Goal: Share content: Share content

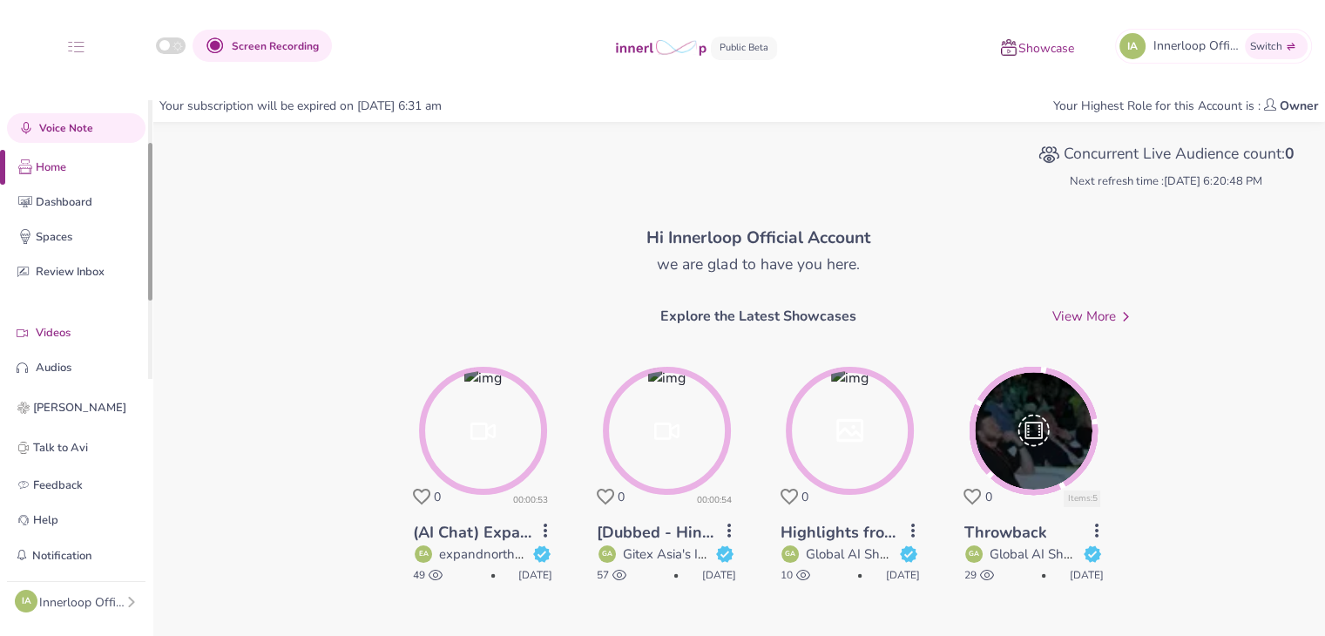
scroll to position [101, 0]
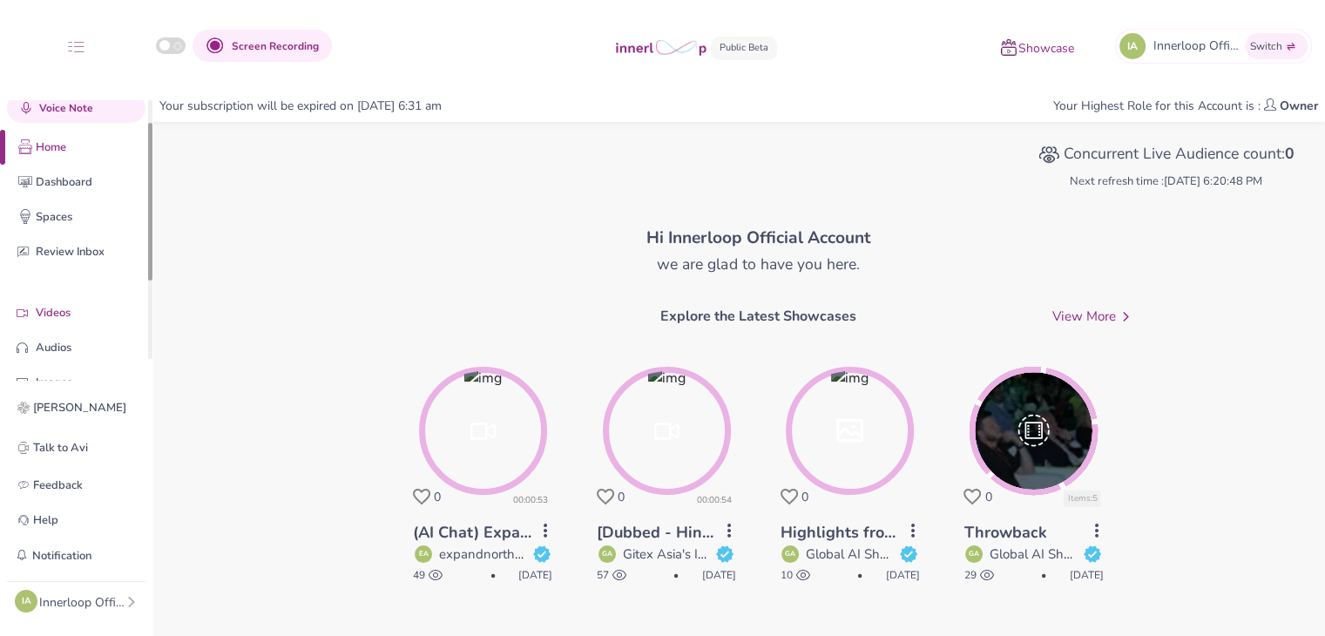
drag, startPoint x: 150, startPoint y: 236, endPoint x: 125, endPoint y: 304, distance: 72.2
click at [146, 294] on div "Quick Upload Video Messaging Voice Note Home Dashboard Spaces Review Inbox Vide…" at bounding box center [76, 240] width 152 height 281
click at [85, 308] on p "Videos" at bounding box center [90, 313] width 108 height 18
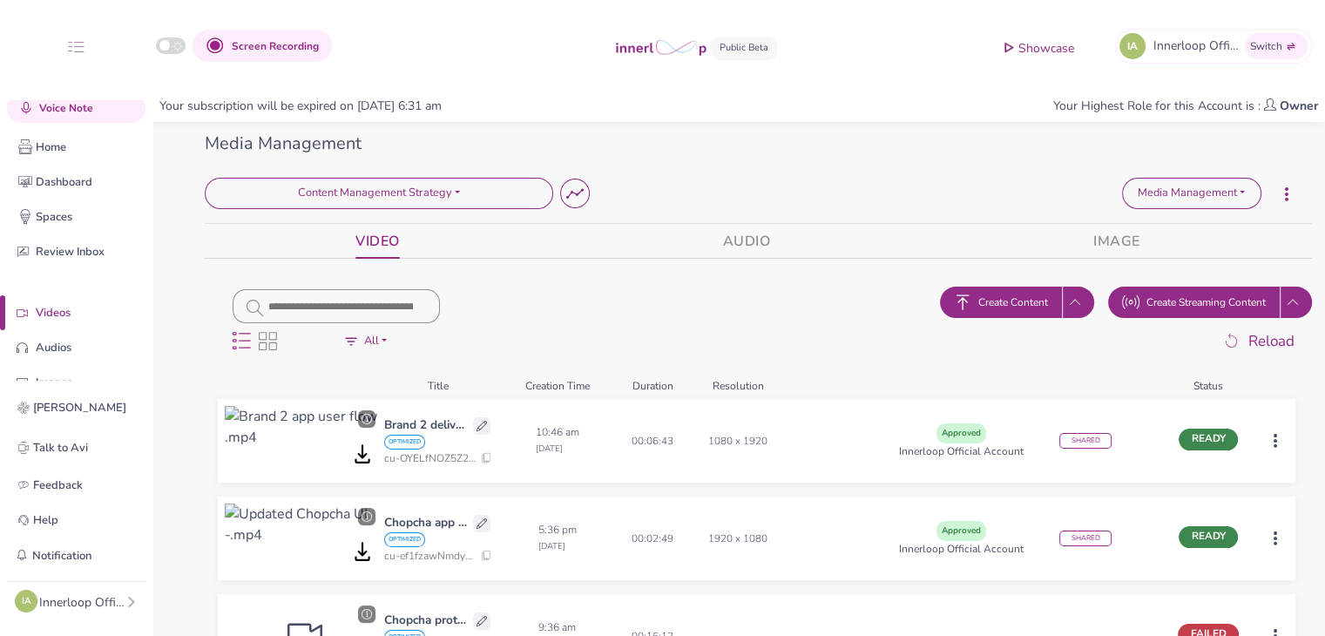
click at [1004, 299] on span "Create Content" at bounding box center [1013, 302] width 70 height 16
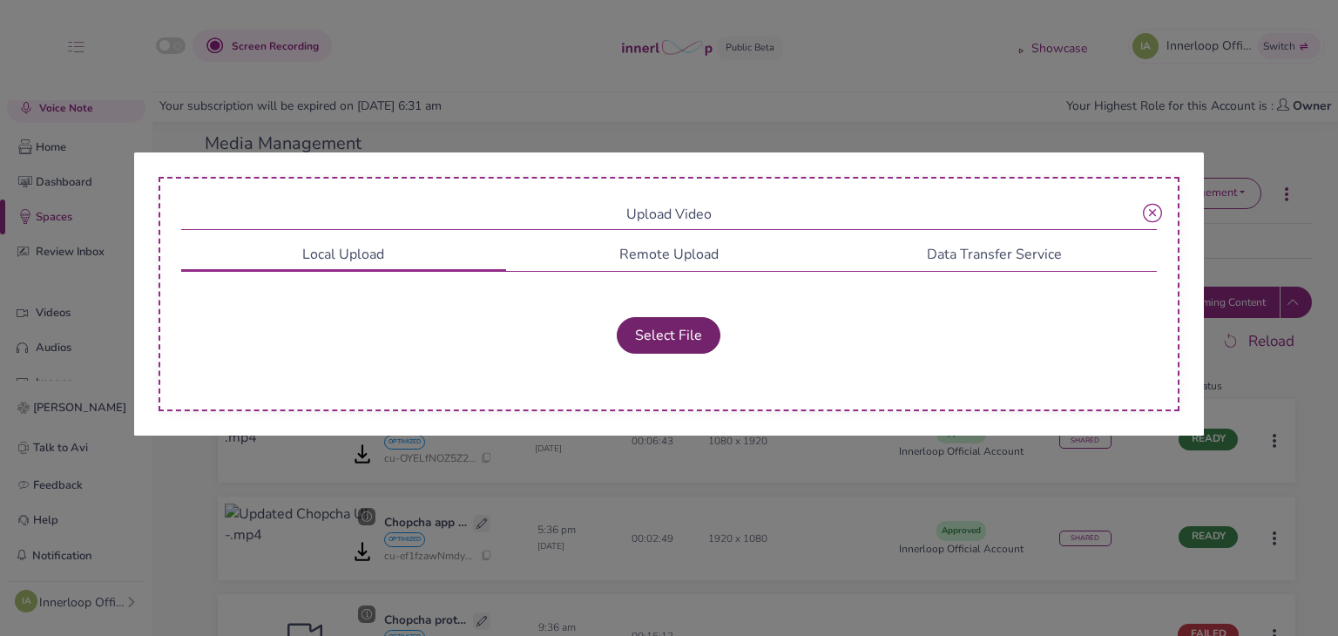
click at [707, 323] on button "Select File" at bounding box center [669, 335] width 104 height 37
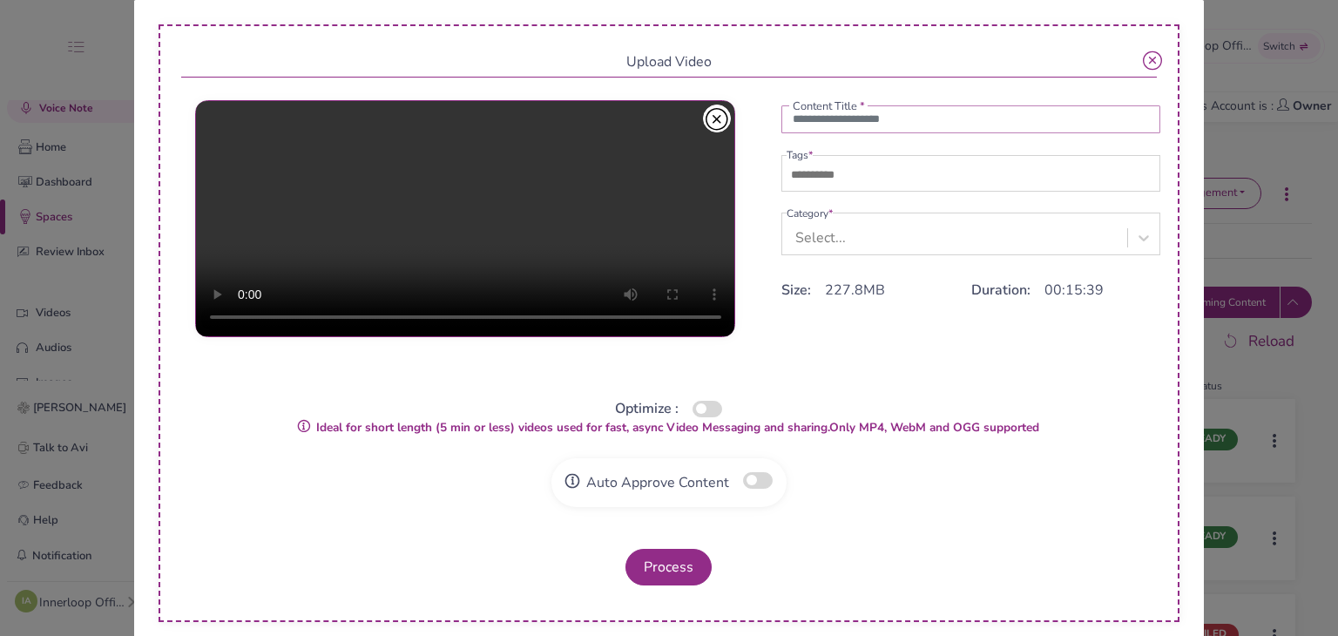
click at [837, 117] on input "text" at bounding box center [971, 119] width 380 height 28
type input "**********"
click at [836, 186] on input "text" at bounding box center [848, 175] width 122 height 21
type input "**"
click at [822, 234] on div "Select..." at bounding box center [820, 237] width 51 height 21
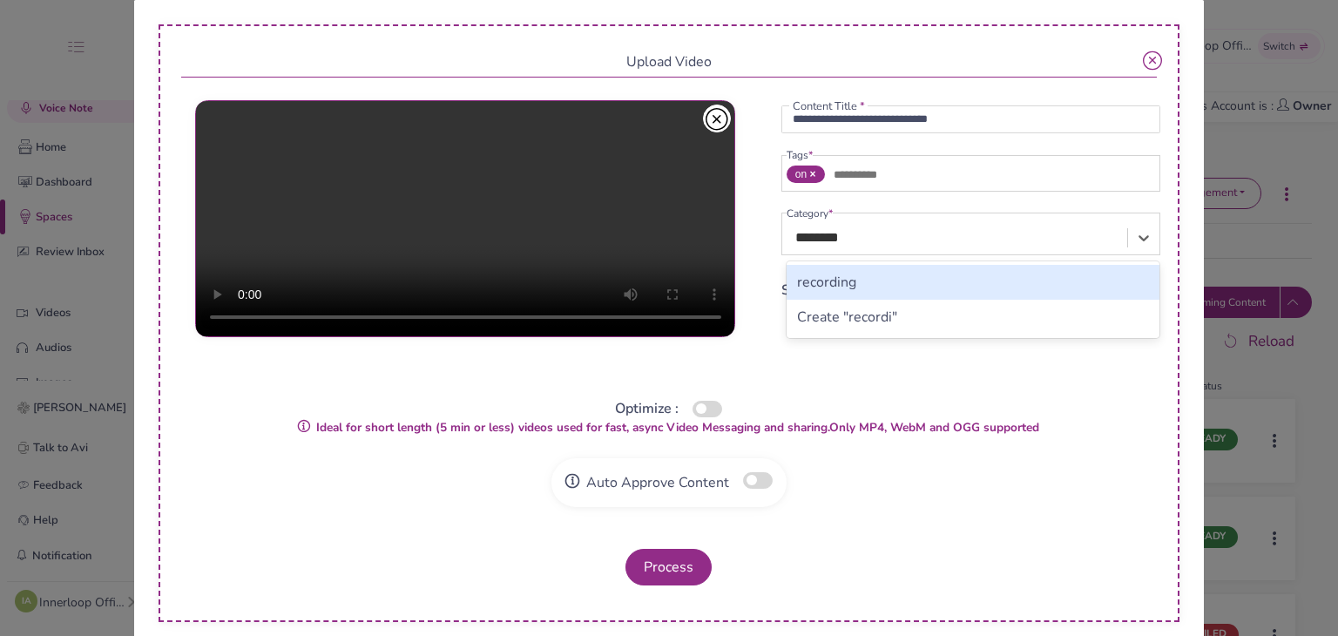
type input "*********"
click at [846, 283] on div "recording" at bounding box center [974, 282] width 374 height 35
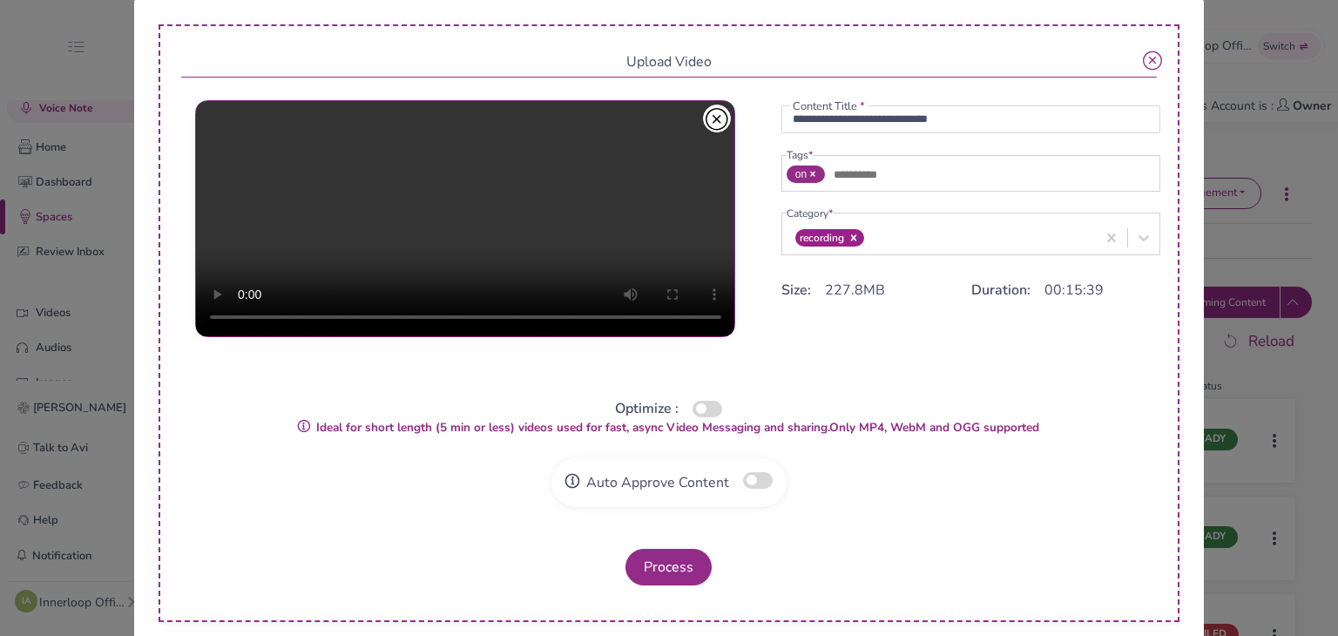
click at [686, 419] on strong "Ideal for short length (5 min or less) videos used for fast, async Video Messag…" at bounding box center [668, 427] width 741 height 17
click at [693, 413] on button "button" at bounding box center [708, 409] width 30 height 17
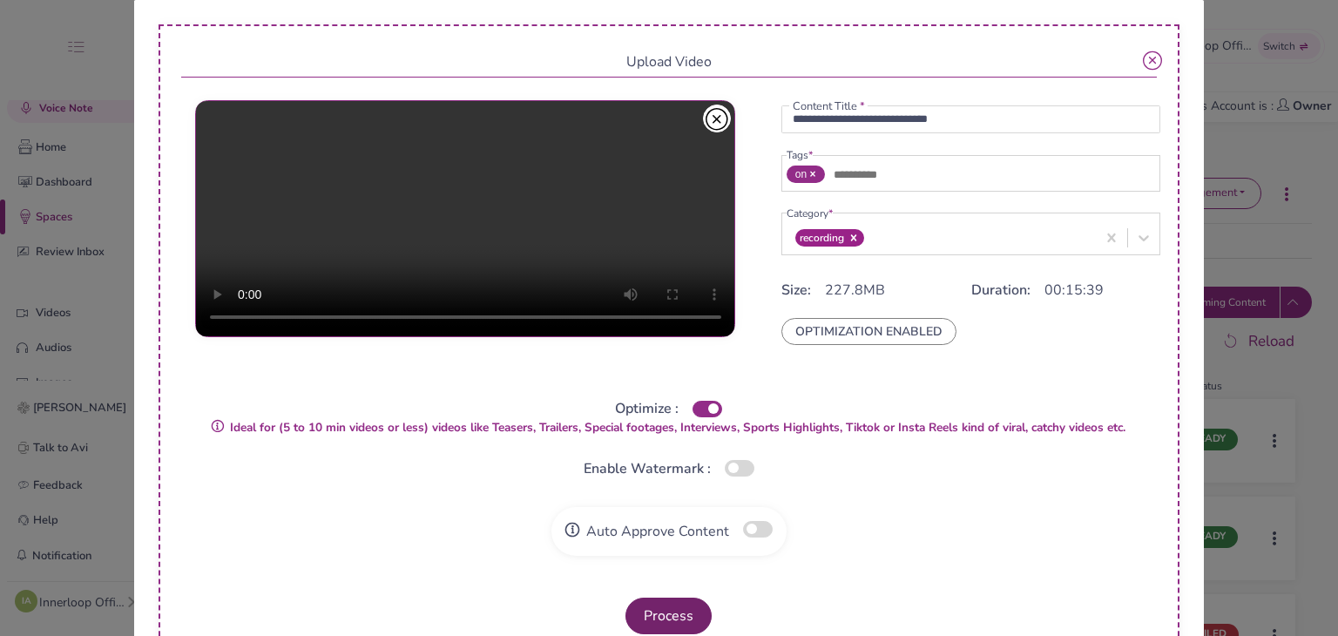
click at [671, 611] on button "Process" at bounding box center [668, 616] width 86 height 37
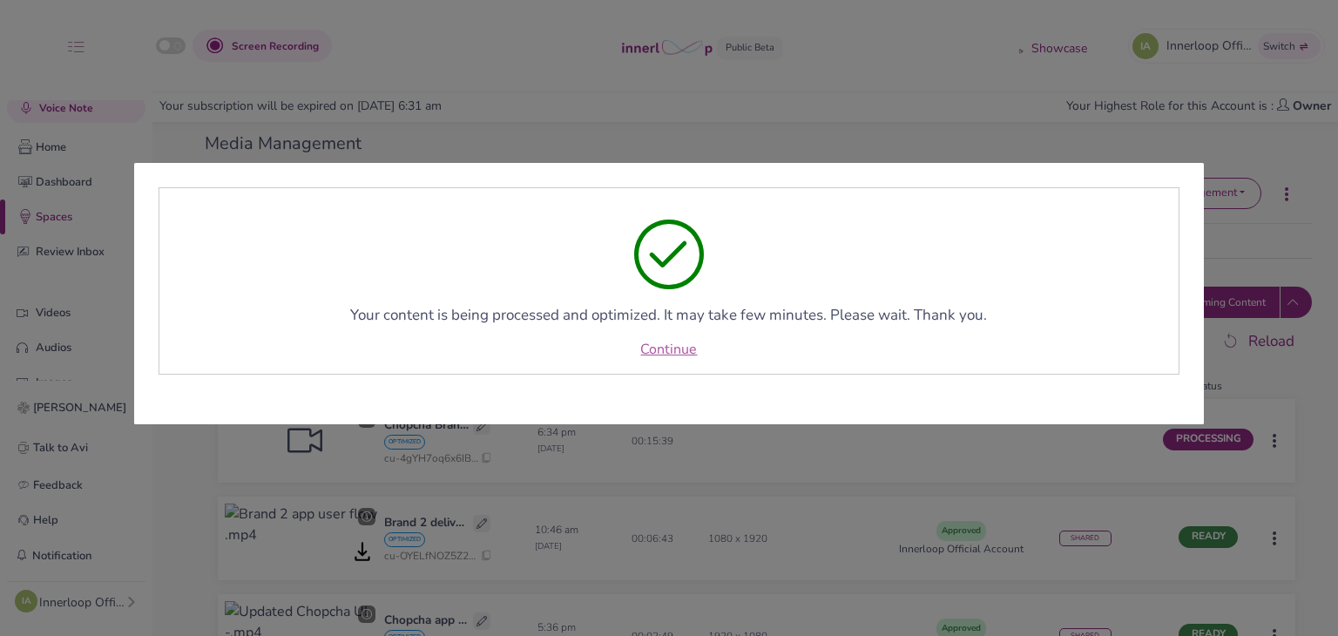
click at [694, 355] on link "Continue" at bounding box center [668, 349] width 57 height 21
click at [694, 355] on div "Continue" at bounding box center [669, 349] width 978 height 21
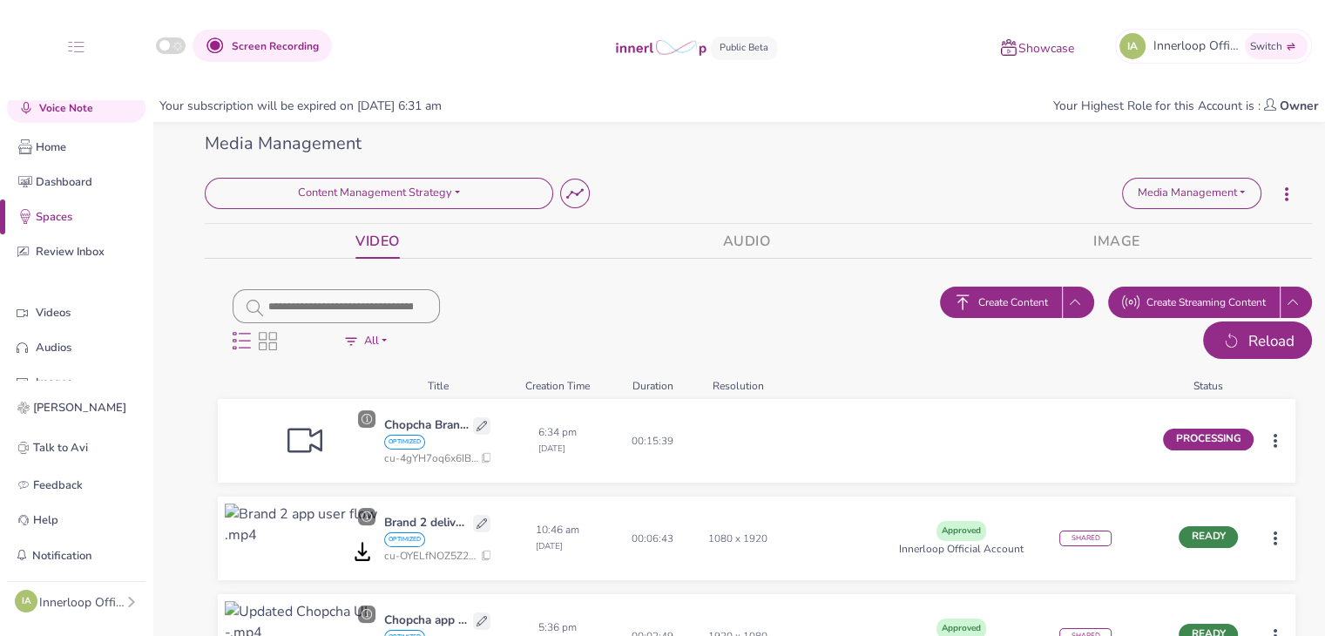
click at [1266, 342] on span "Reload" at bounding box center [1271, 341] width 46 height 23
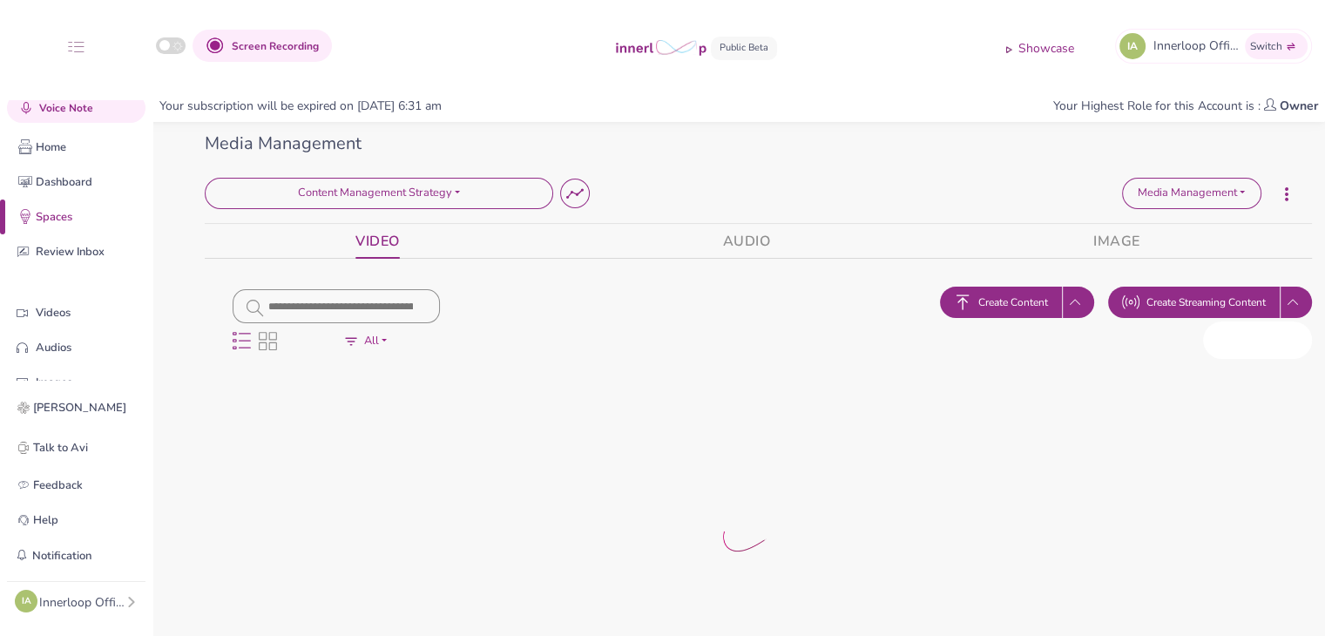
click at [1266, 342] on span "Reload" at bounding box center [1271, 341] width 46 height 23
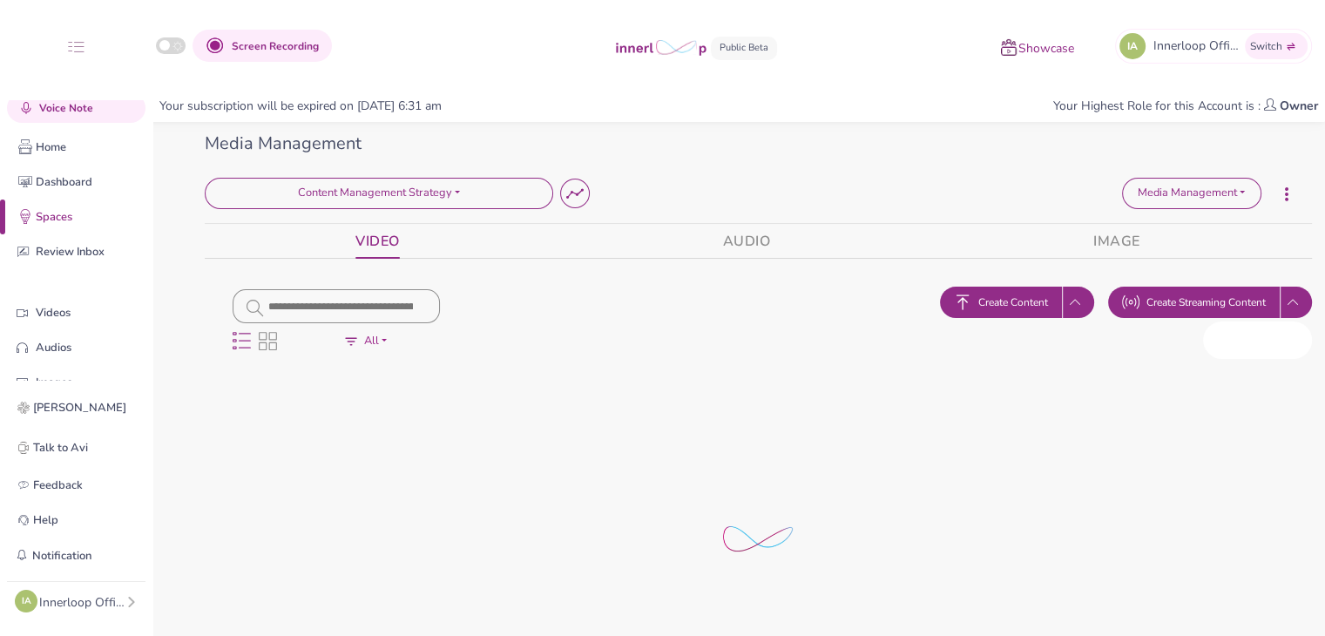
click at [1266, 342] on span "Reload" at bounding box center [1271, 341] width 46 height 23
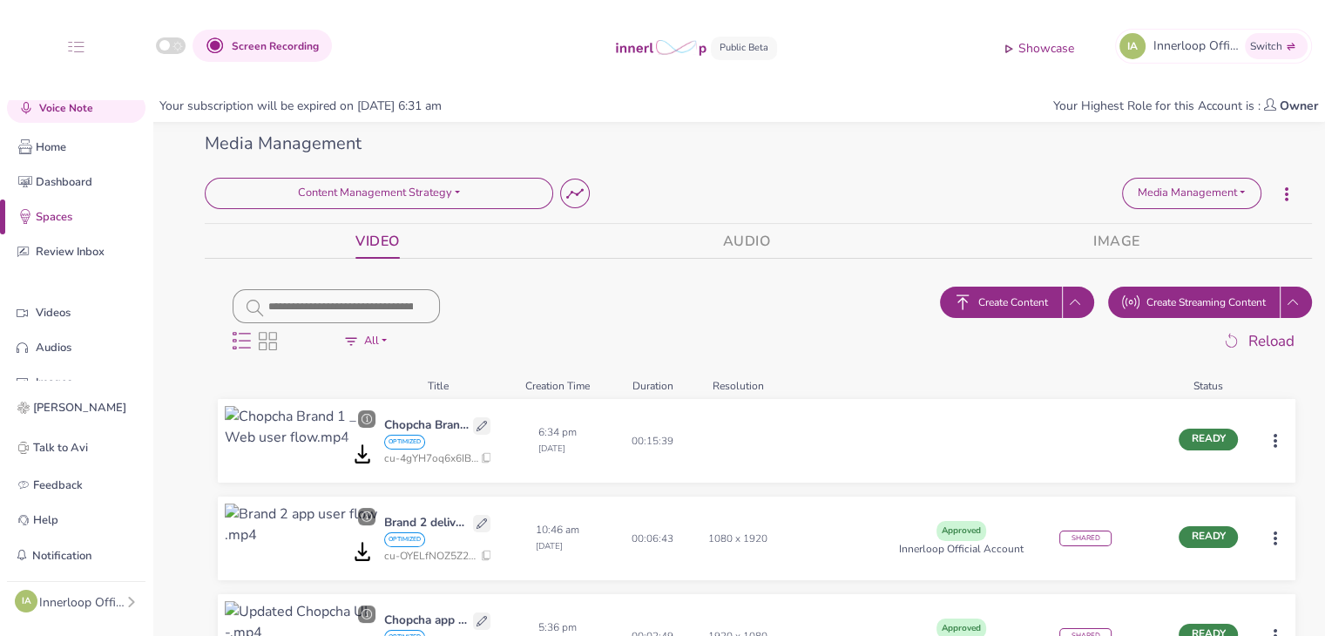
click at [1271, 444] on html "Screen Recording Showcase IA Innerloop Official Switch Quick Upload Video Messa…" at bounding box center [662, 318] width 1325 height 636
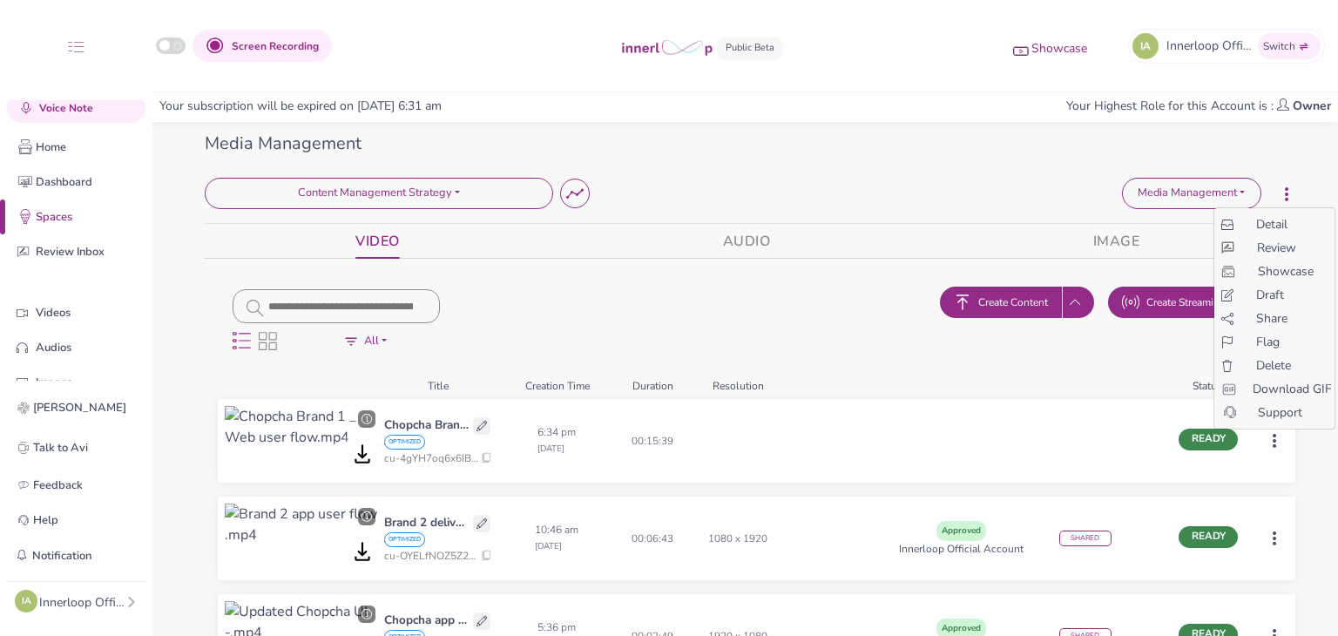
click at [1261, 317] on span "Share" at bounding box center [1271, 318] width 31 height 18
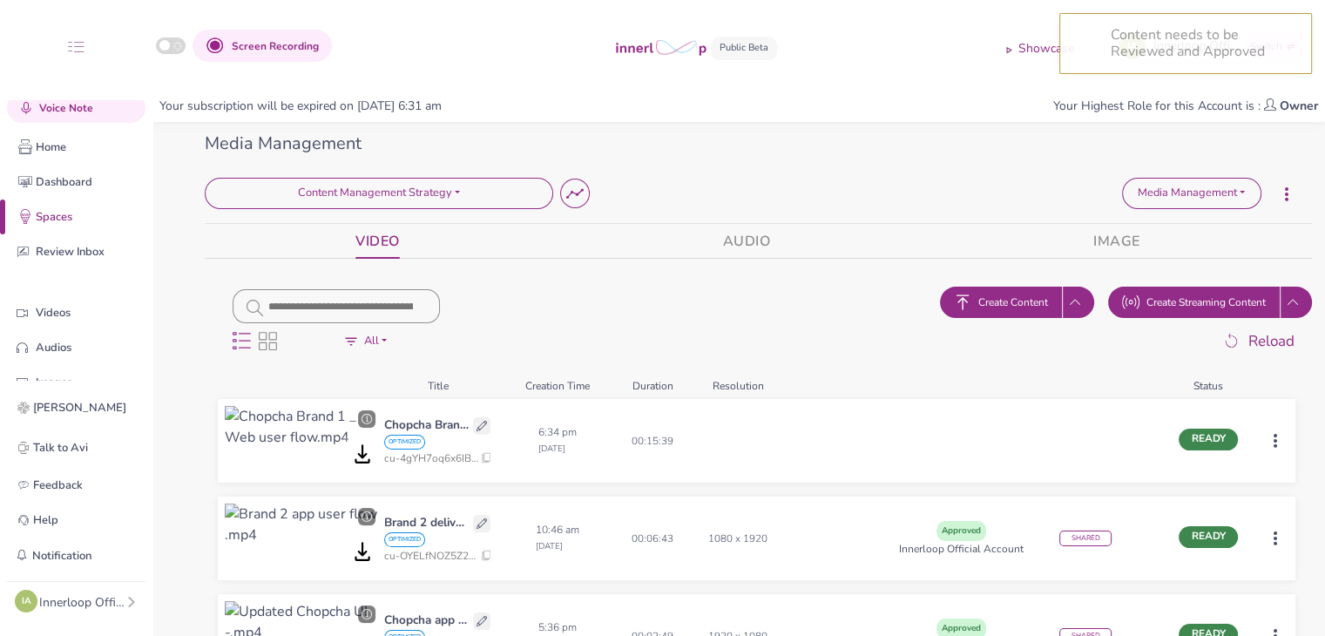
click at [1268, 443] on html "Content needs to be Reviewed and Approved Screen Recording Showcase IA Innerloo…" at bounding box center [662, 318] width 1325 height 636
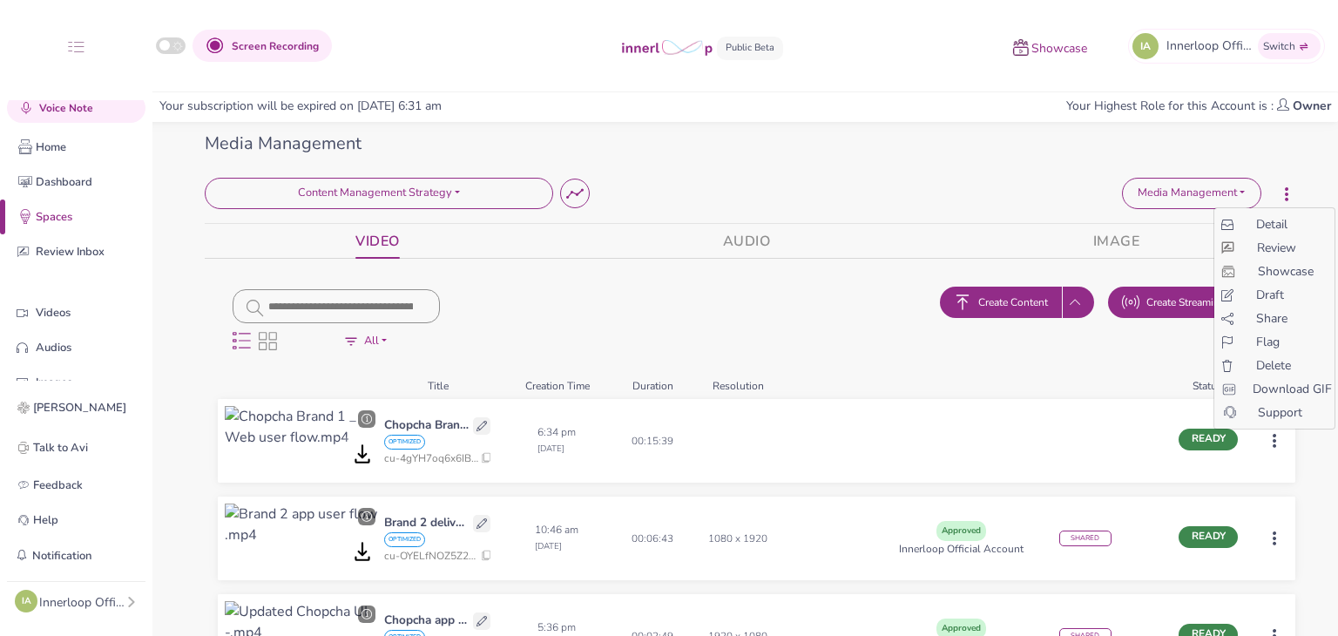
click at [1270, 253] on span "Review" at bounding box center [1276, 248] width 39 height 18
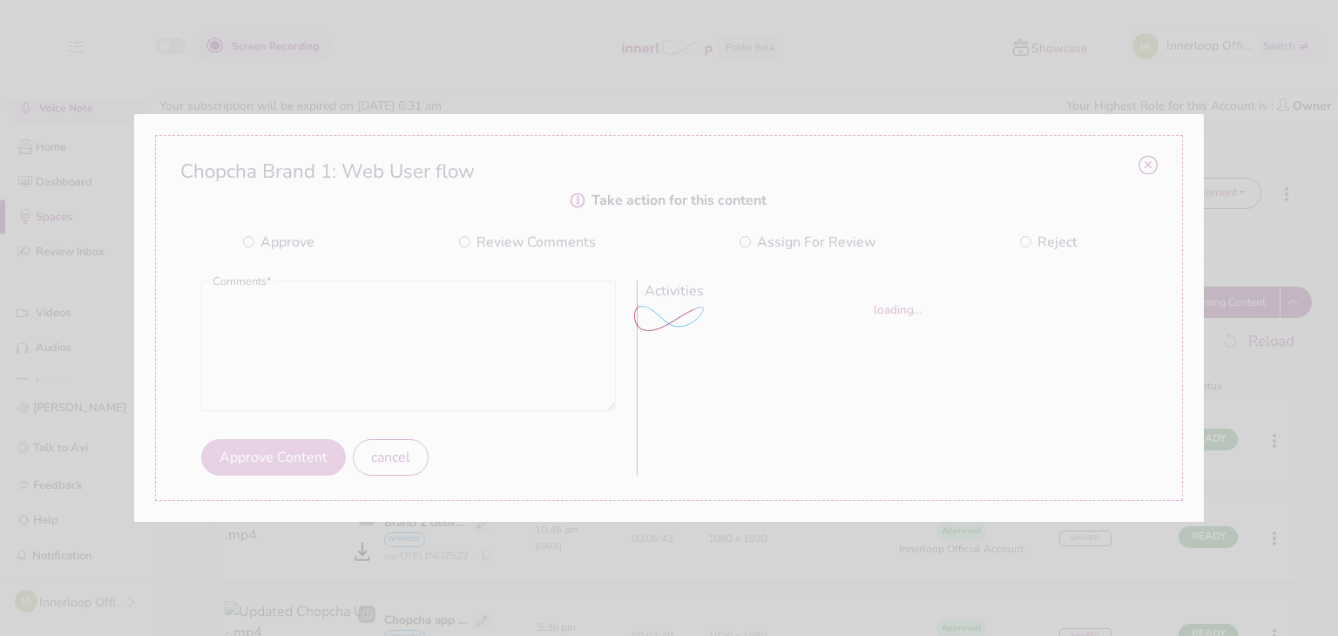
click at [384, 361] on div at bounding box center [669, 318] width 1338 height 636
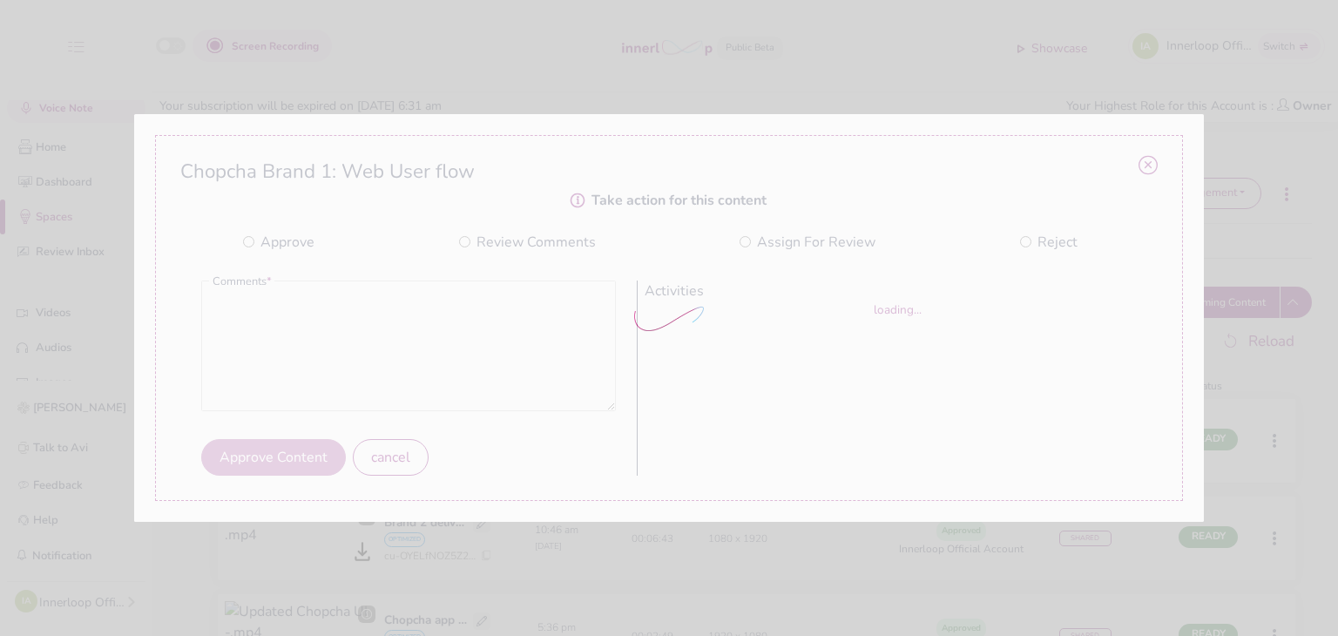
click at [384, 361] on div at bounding box center [669, 318] width 1338 height 636
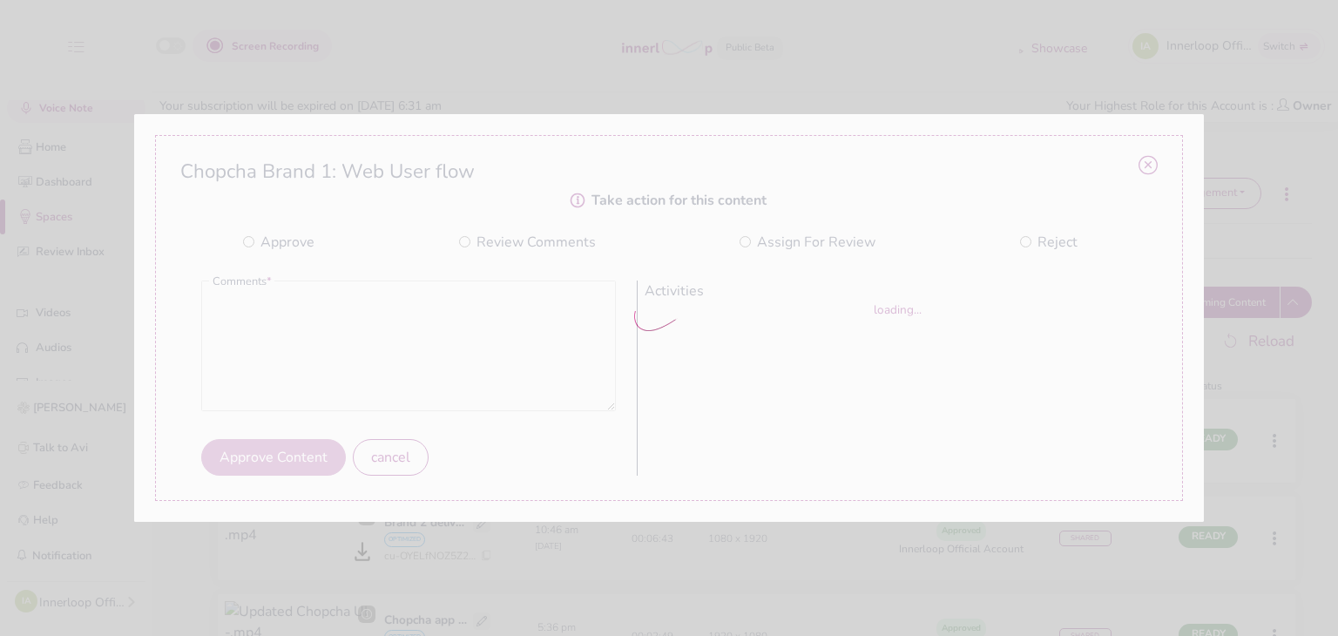
click at [384, 361] on div at bounding box center [669, 318] width 1338 height 636
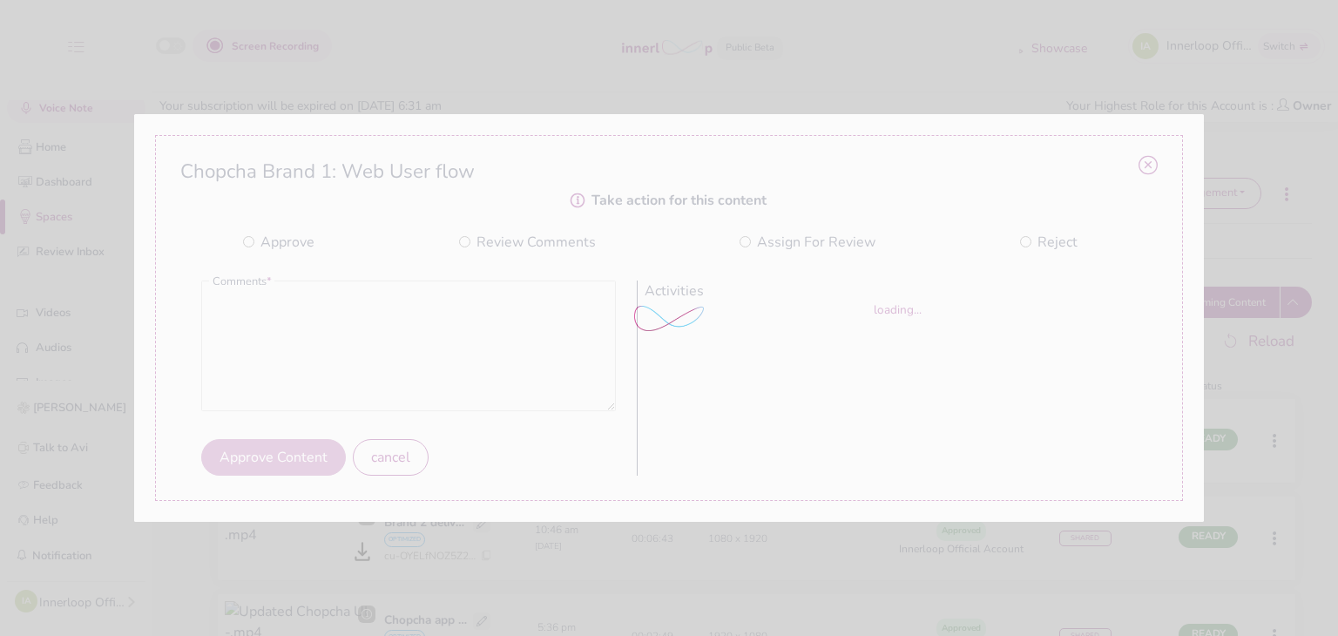
click at [380, 368] on div at bounding box center [669, 318] width 1338 height 636
click at [380, 368] on textarea at bounding box center [408, 346] width 415 height 131
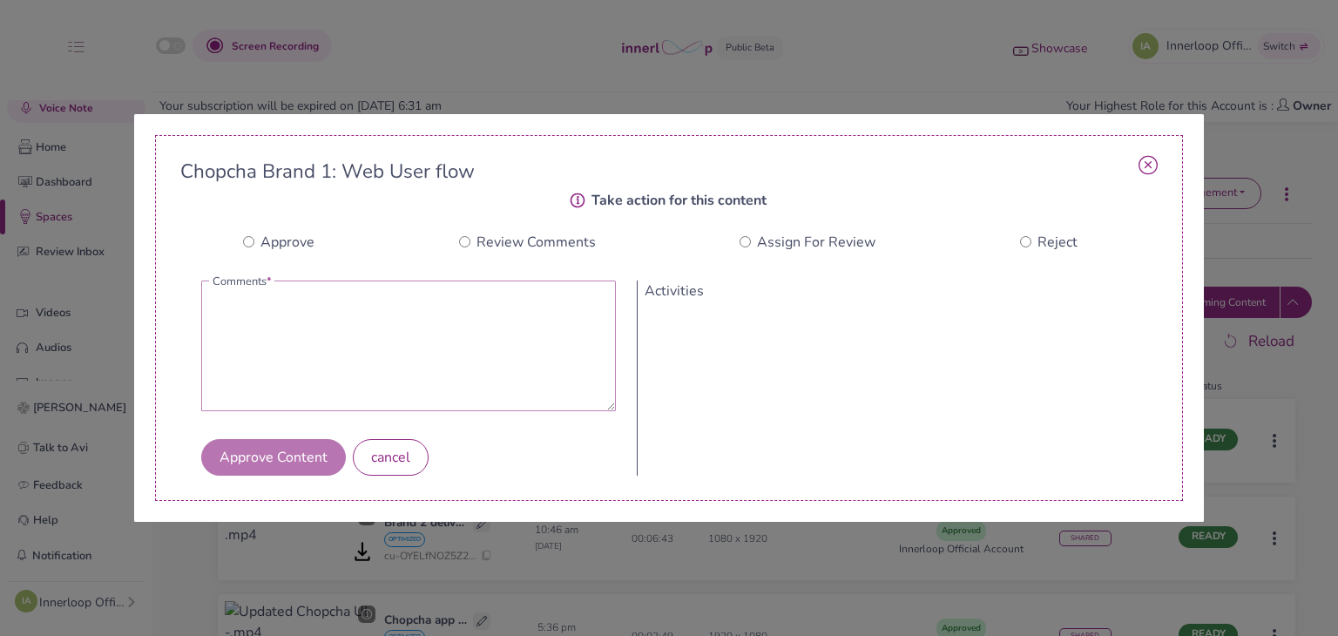
click at [380, 368] on textarea at bounding box center [408, 346] width 415 height 131
type textarea "********"
click at [293, 460] on button "Approve Content" at bounding box center [273, 457] width 145 height 37
drag, startPoint x: 1150, startPoint y: 175, endPoint x: 1208, endPoint y: 379, distance: 212.0
click at [1150, 175] on link at bounding box center [1148, 168] width 19 height 24
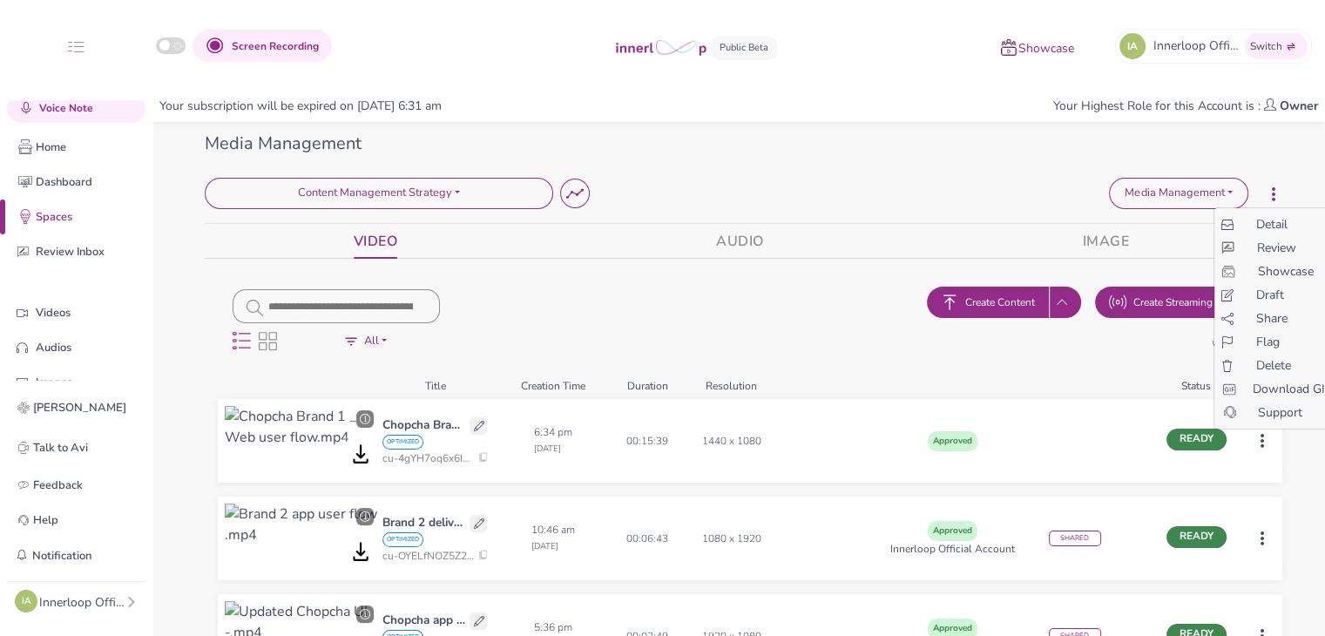
click at [1275, 437] on html "Screen Recording Showcase IA Innerloop Official Switch Quick Upload Video Messa…" at bounding box center [662, 318] width 1325 height 636
click at [1270, 310] on span "Share" at bounding box center [1271, 318] width 31 height 18
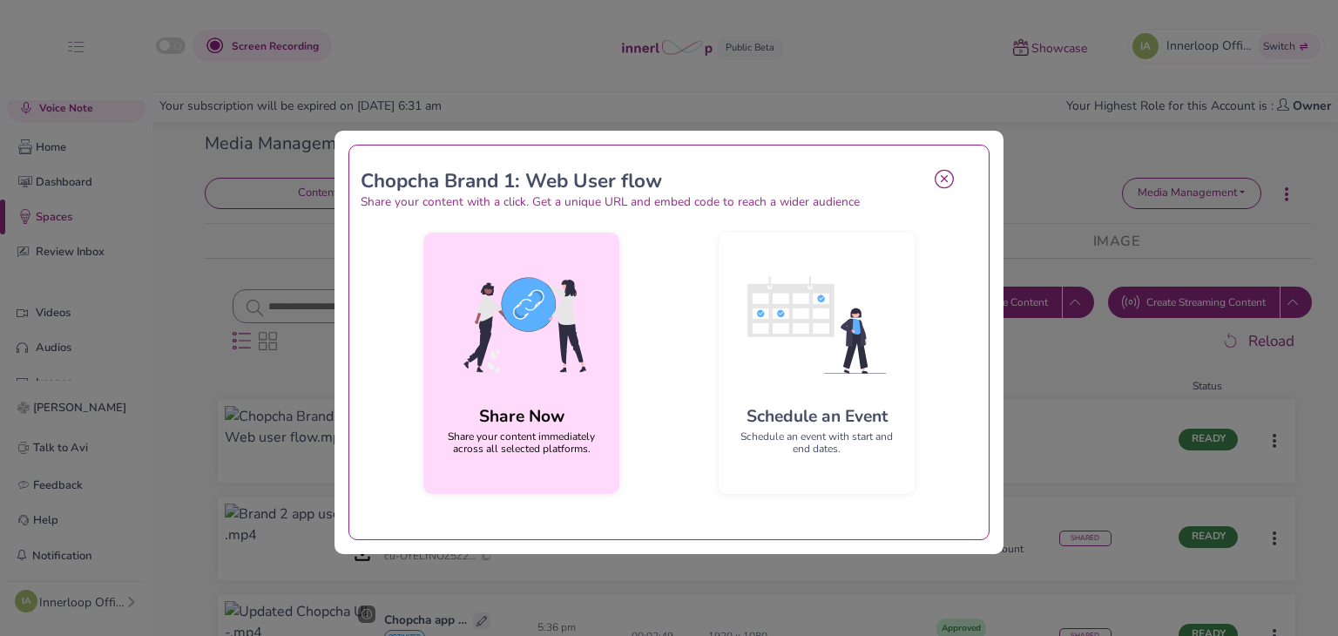
click at [551, 342] on img at bounding box center [521, 325] width 168 height 157
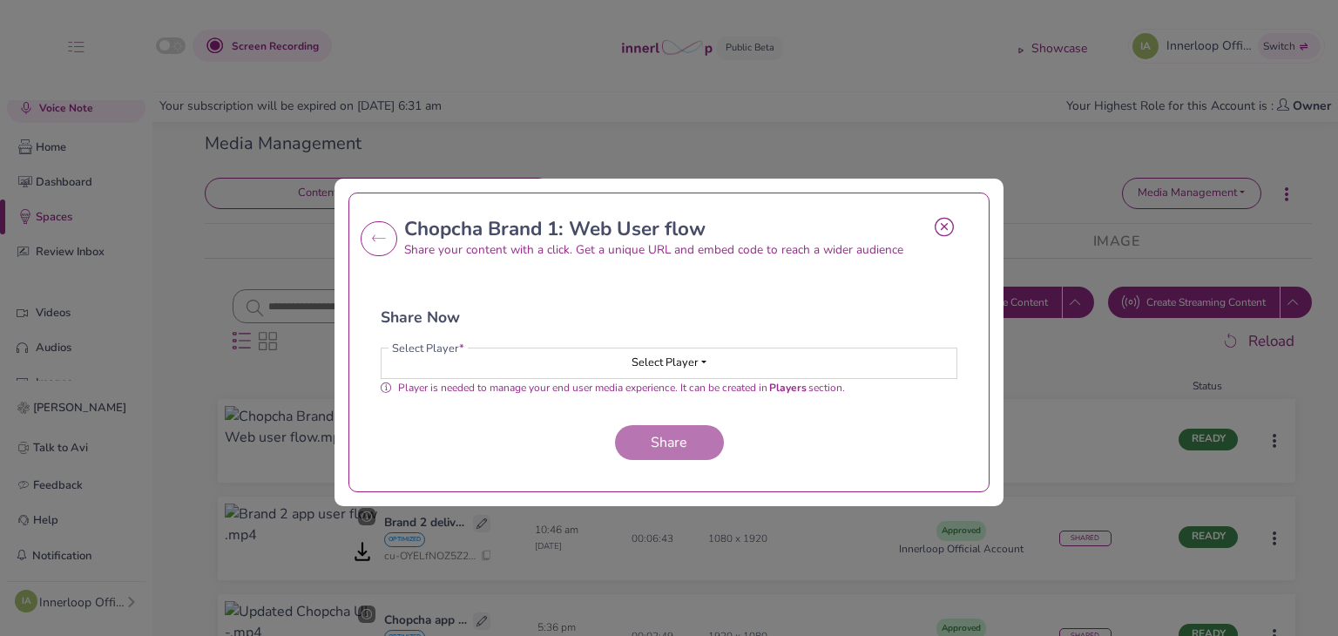
drag, startPoint x: 606, startPoint y: 342, endPoint x: 625, endPoint y: 352, distance: 21.4
click at [609, 342] on div "Share Now Select Player * Select Player Loading... Player is needed to manage y…" at bounding box center [669, 363] width 591 height 206
click at [625, 352] on button "Select Player" at bounding box center [669, 363] width 575 height 30
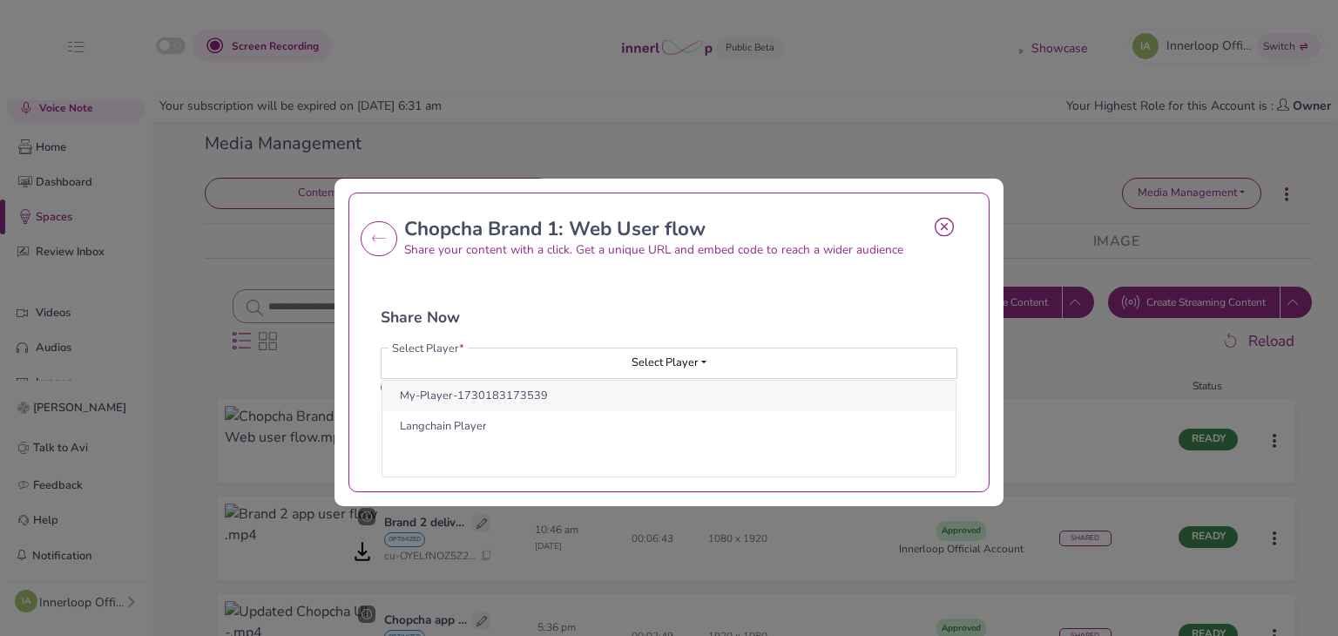
click at [641, 386] on button "My-Player-1730183173539" at bounding box center [668, 396] width 573 height 30
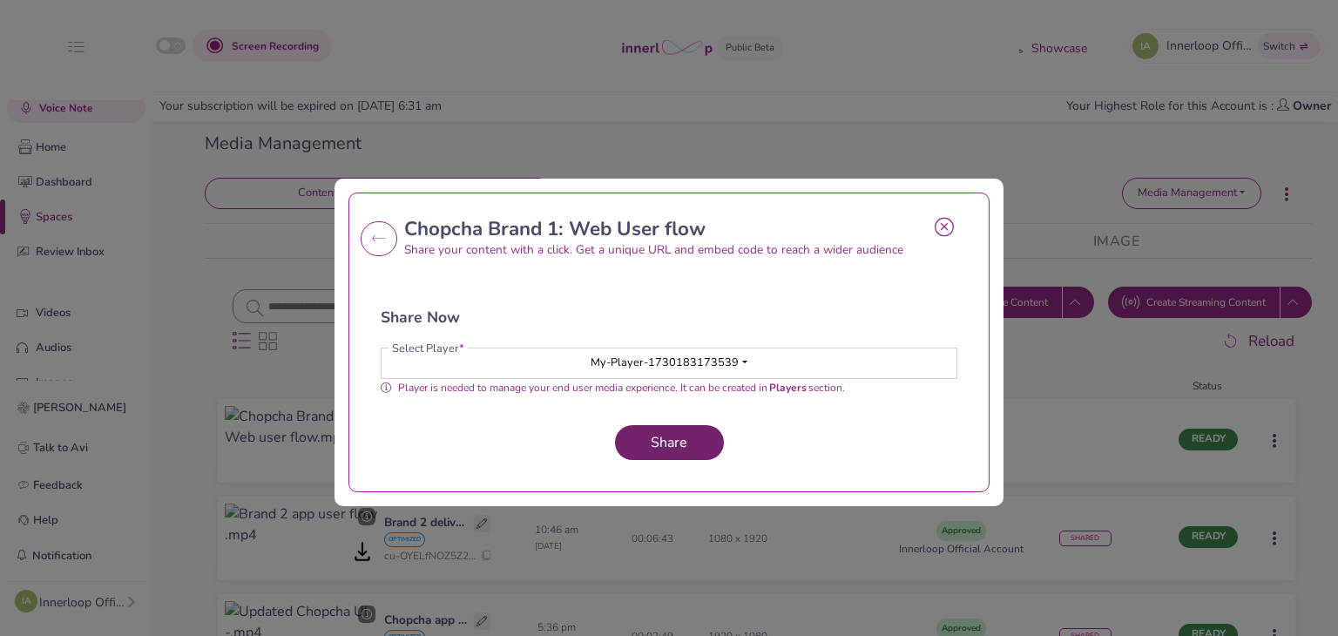
click at [627, 428] on button "Share" at bounding box center [669, 442] width 109 height 35
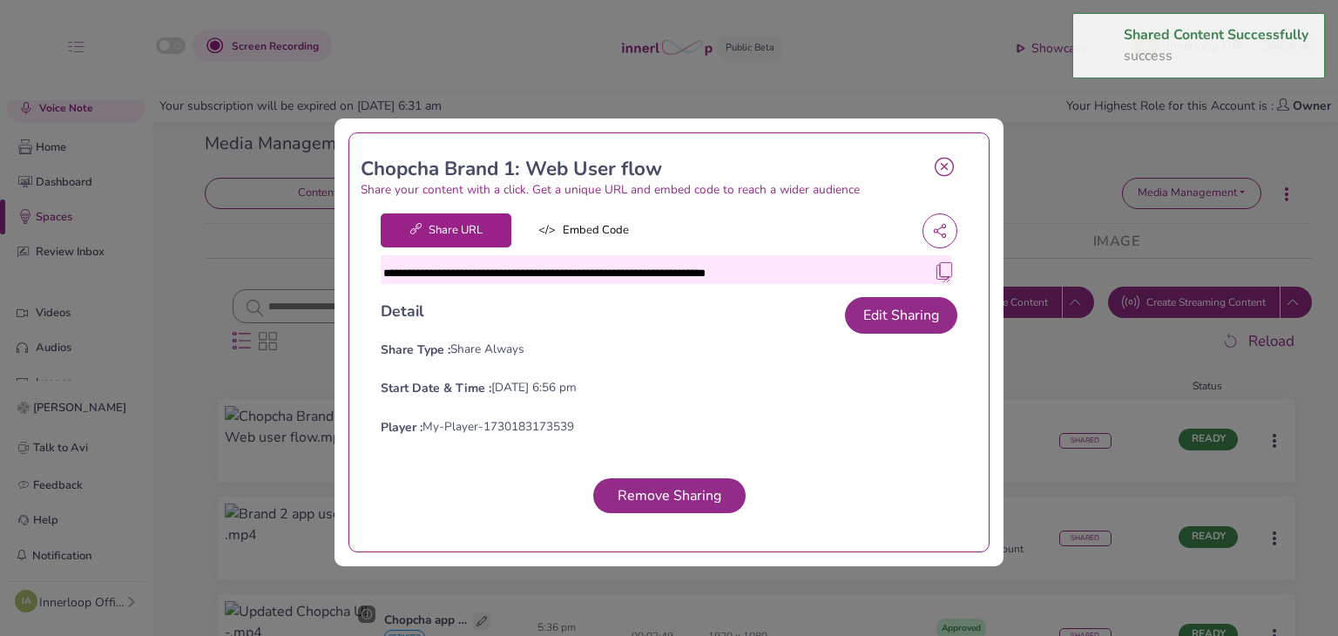
click at [936, 268] on img at bounding box center [944, 270] width 17 height 17
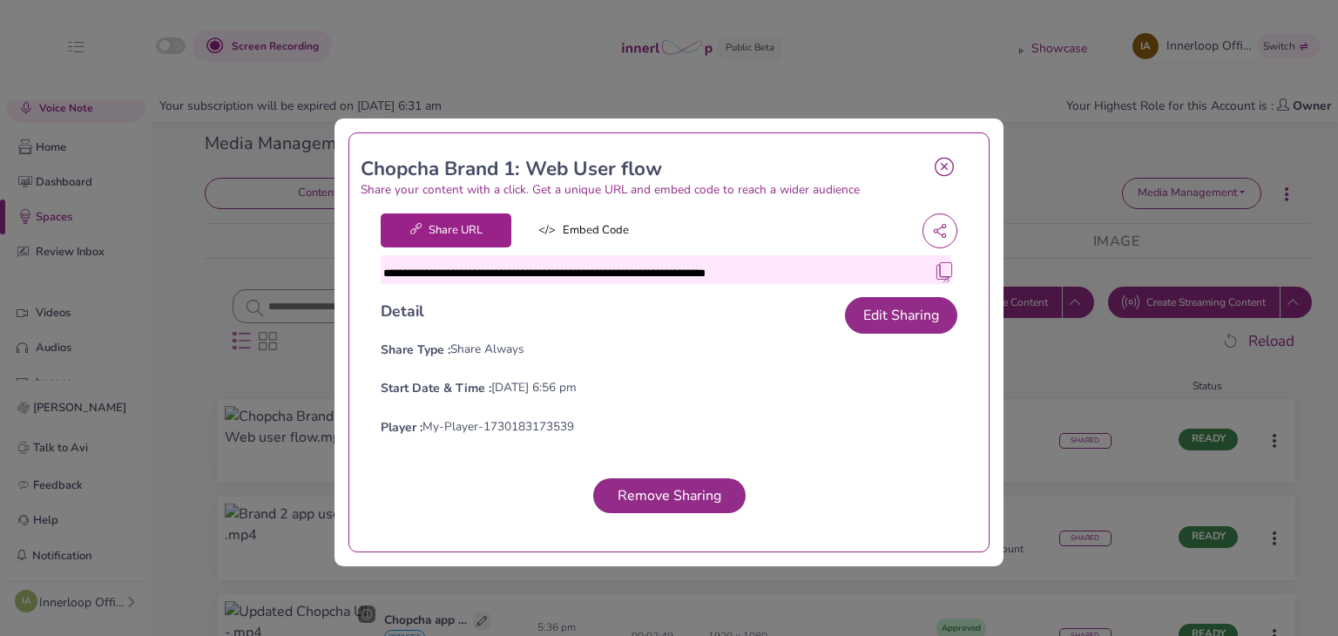
click at [936, 169] on icon at bounding box center [944, 167] width 19 height 20
